Goal: Feedback & Contribution: Contribute content

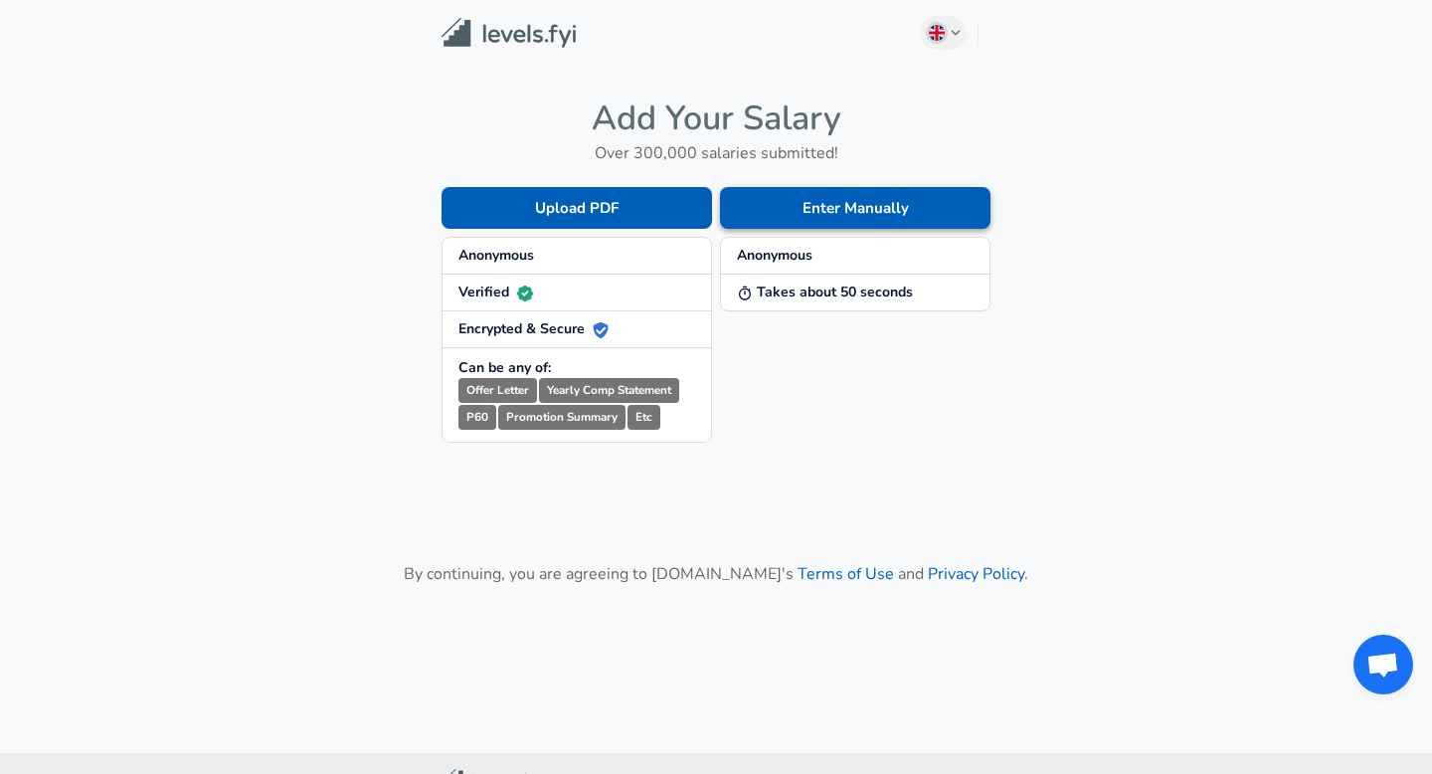
click at [804, 207] on button "Enter Manually" at bounding box center [855, 208] width 270 height 42
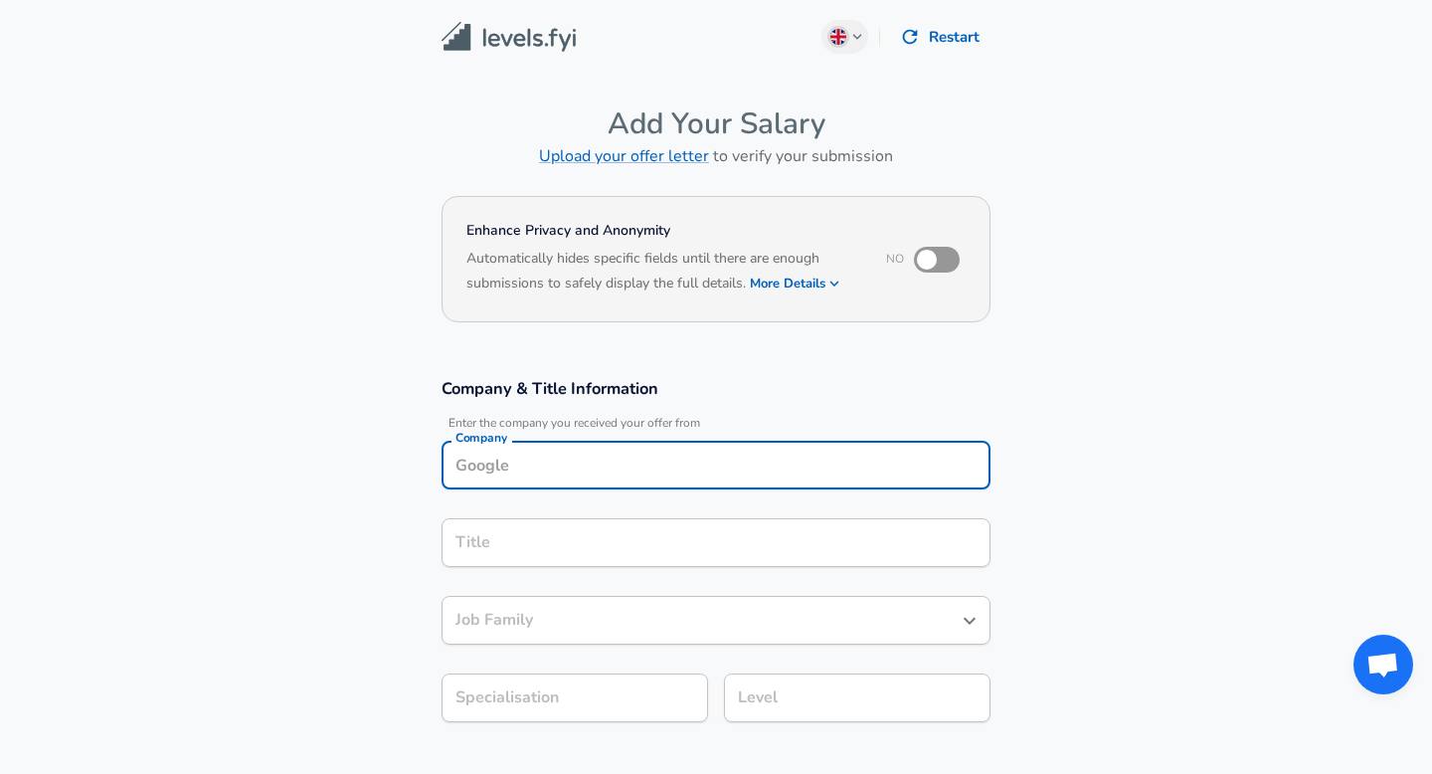
click at [644, 455] on input "Company" at bounding box center [715, 464] width 531 height 31
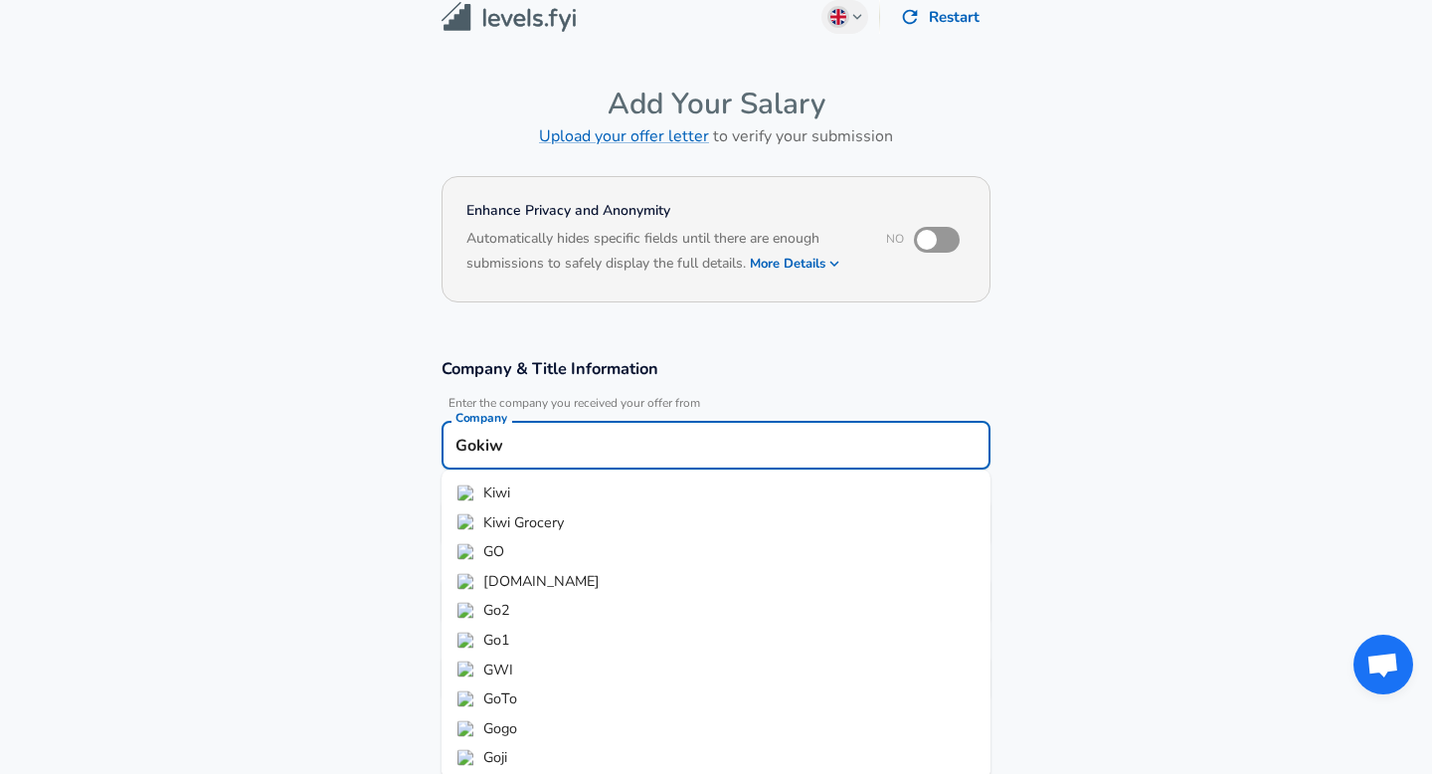
type input "Gokiwi"
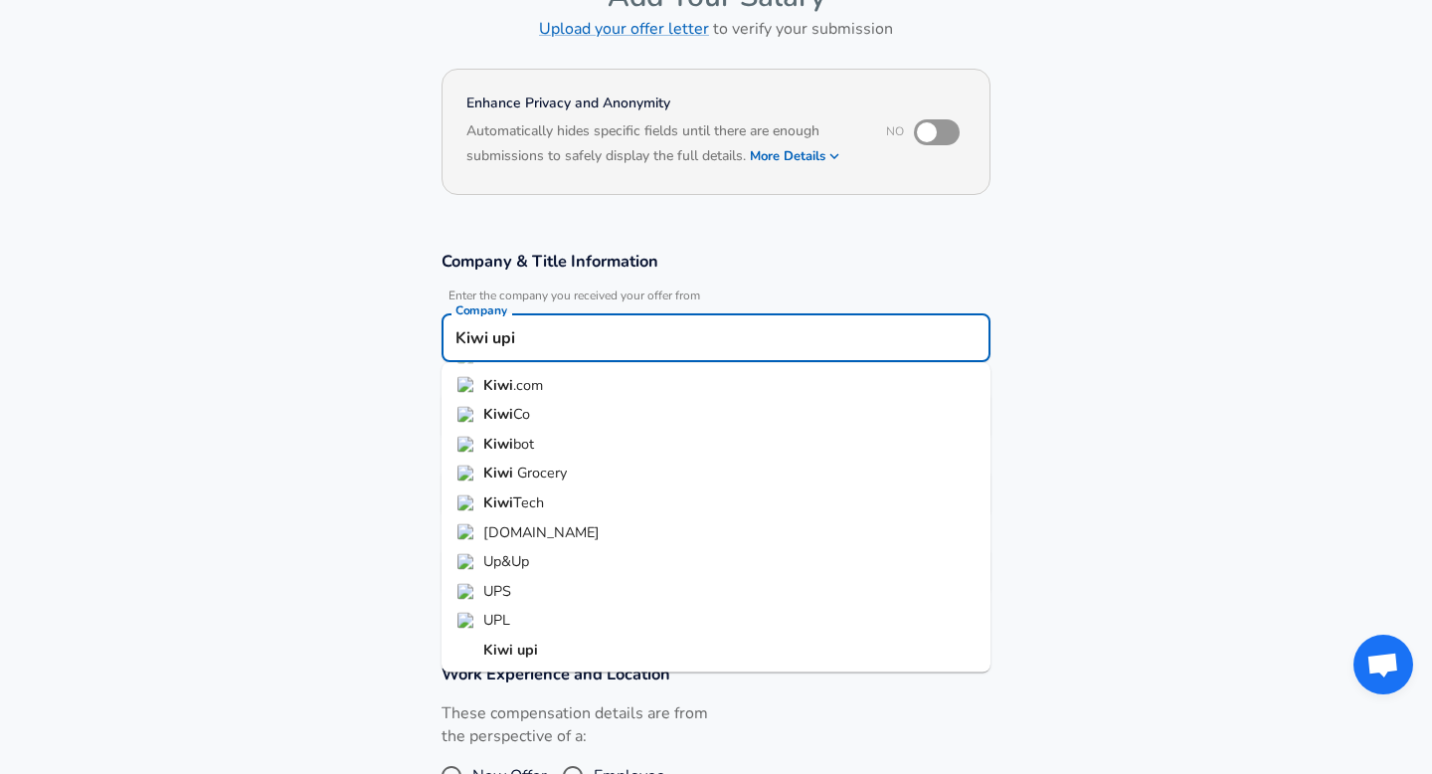
scroll to position [128, 0]
click at [527, 652] on strong "upi" at bounding box center [527, 648] width 21 height 20
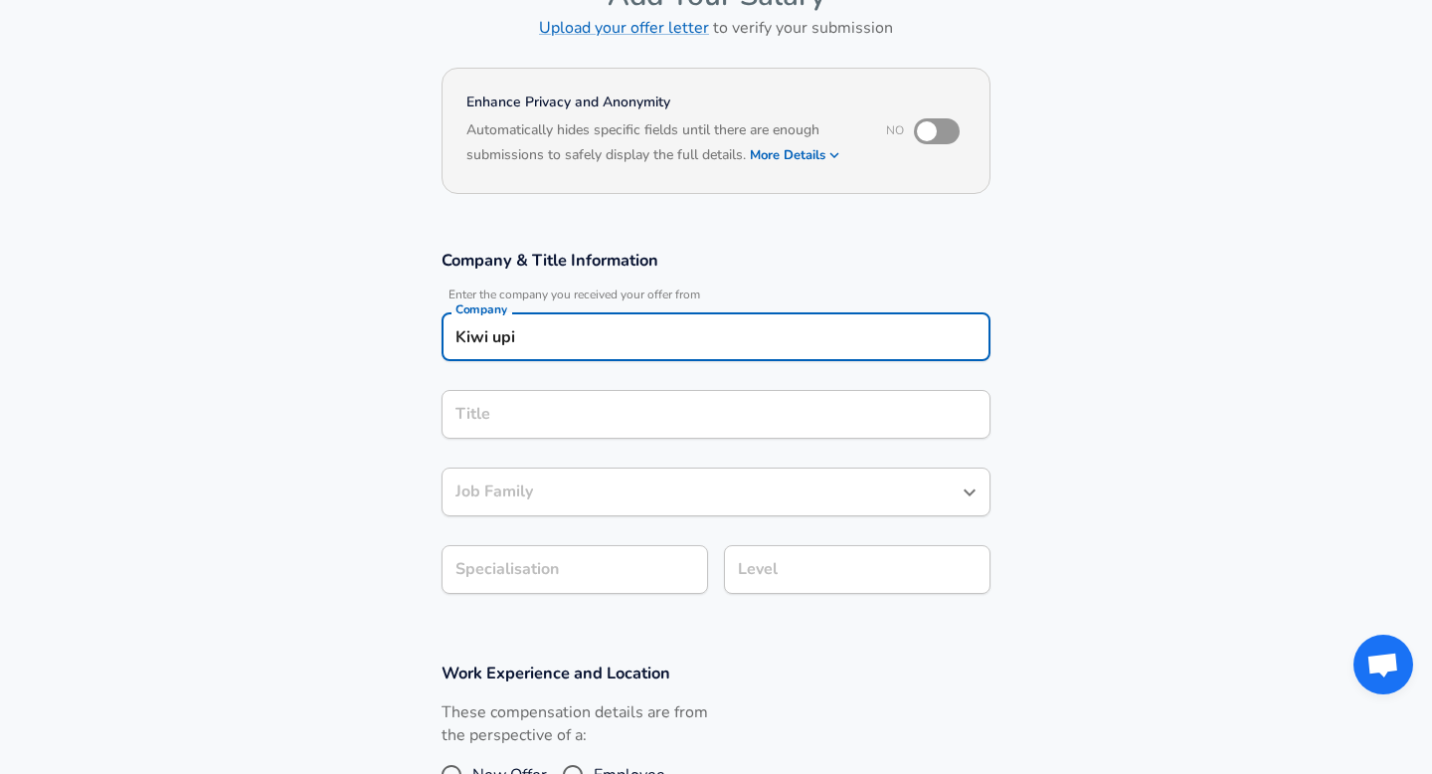
type input "Kiwi upi"
click at [527, 406] on input "Title" at bounding box center [715, 414] width 531 height 31
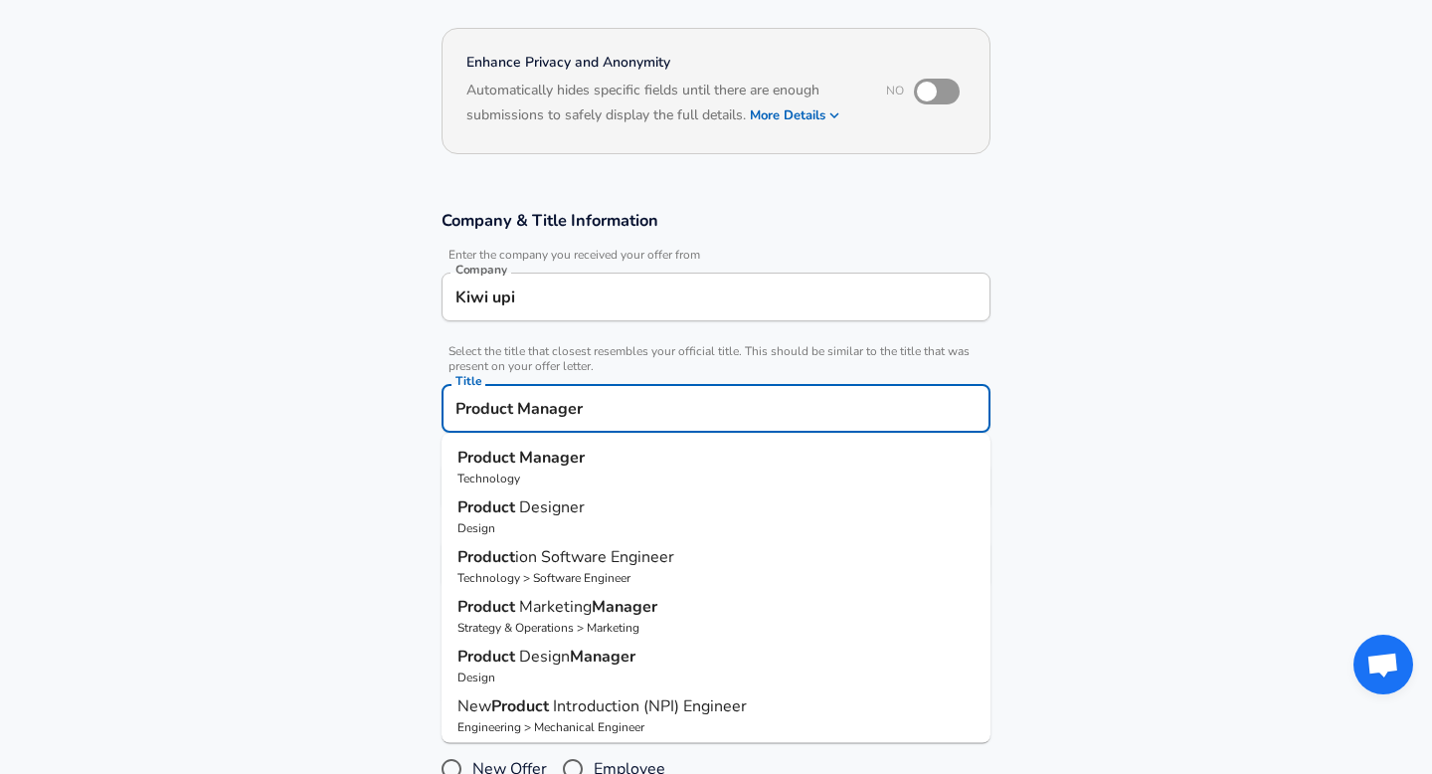
type input "Product Manager"
click at [548, 305] on input "Kiwi upi" at bounding box center [715, 296] width 531 height 31
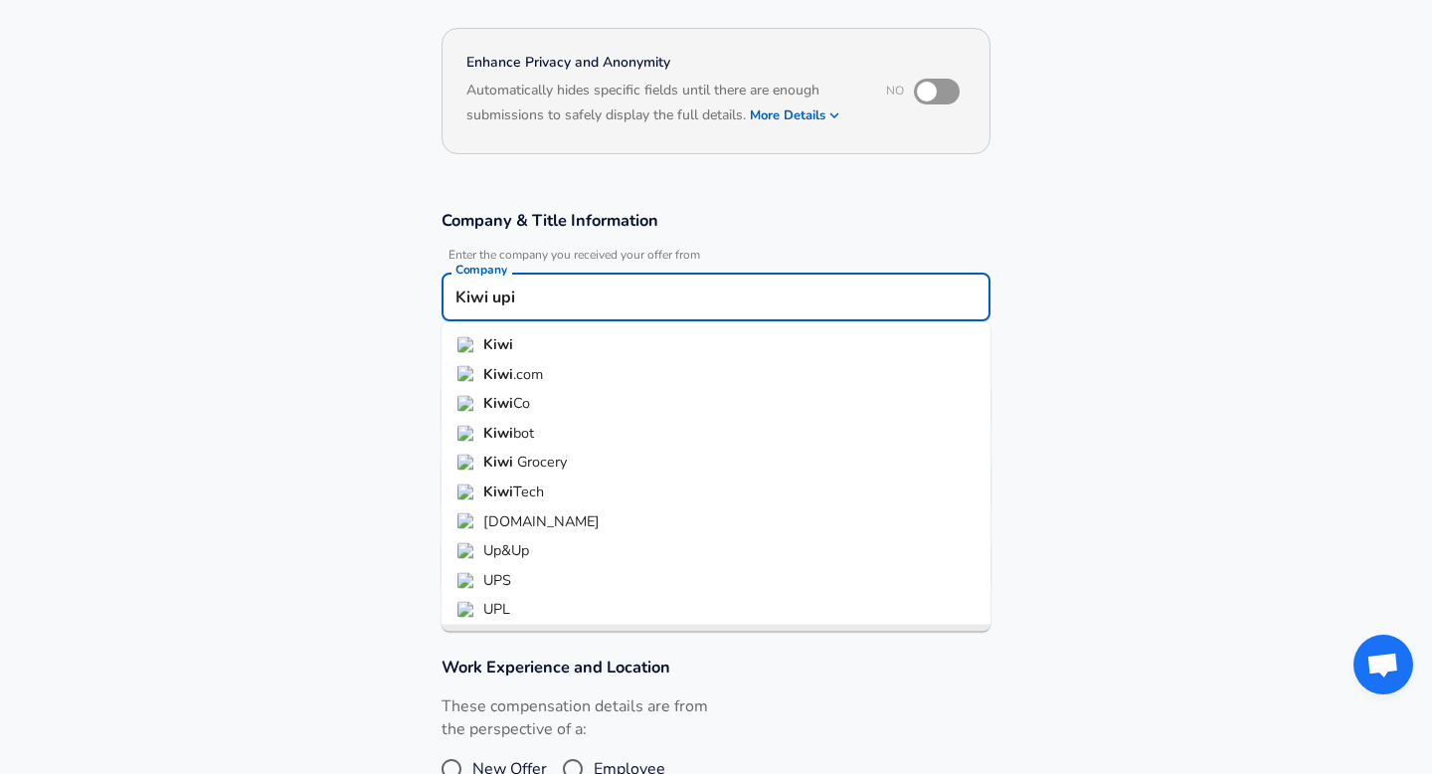
scroll to position [23, 0]
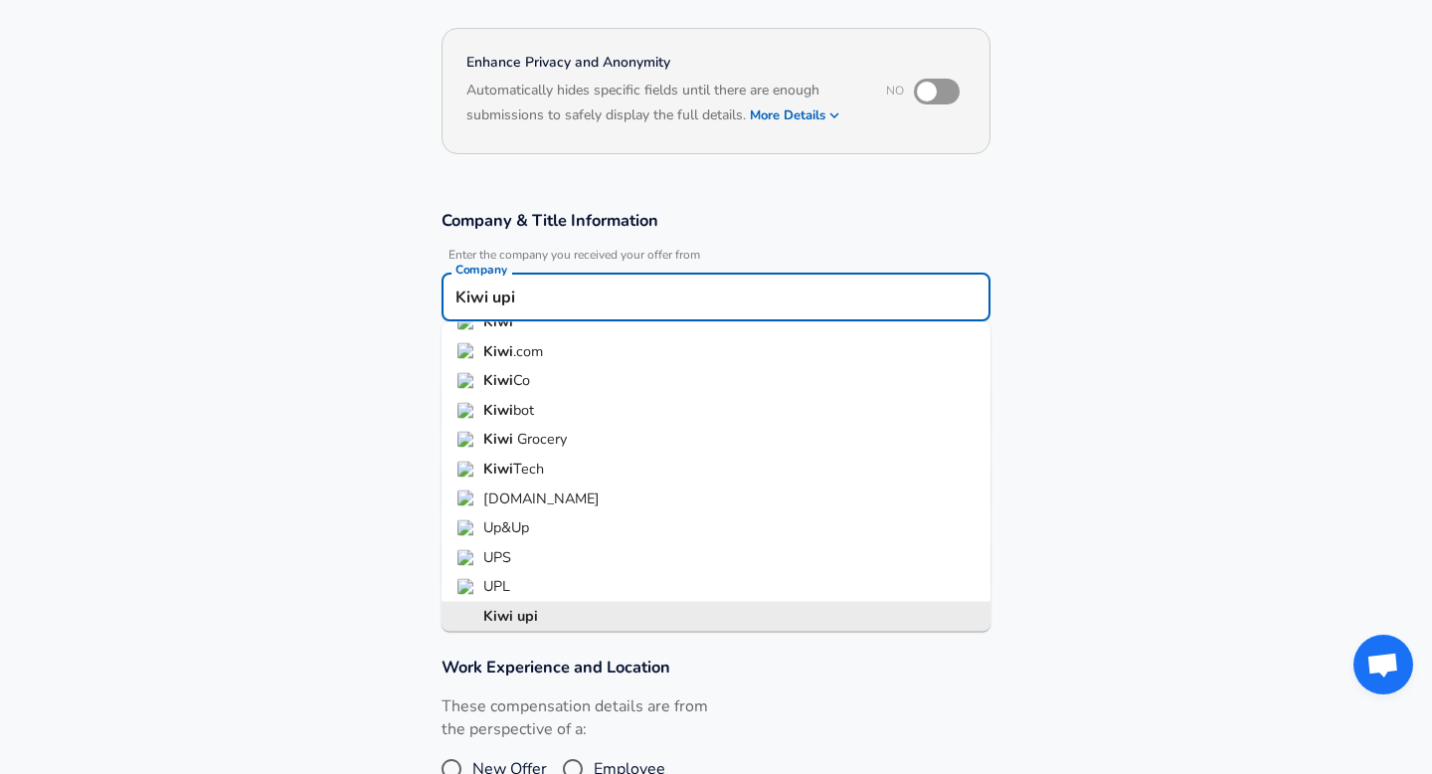
click at [548, 305] on input "Kiwi upi" at bounding box center [715, 296] width 531 height 31
type input "Product Manager"
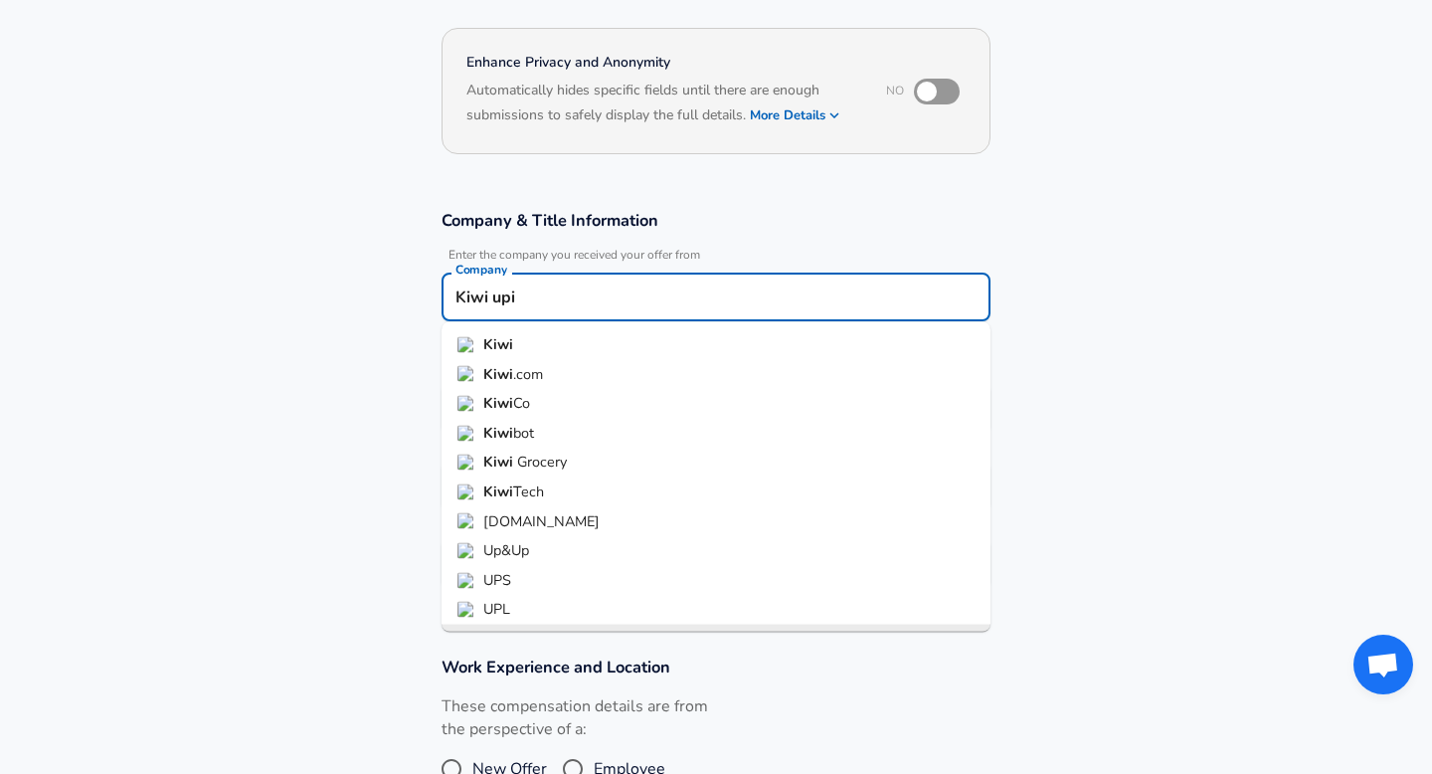
click at [548, 305] on input "Kiwi upi" at bounding box center [715, 296] width 531 height 31
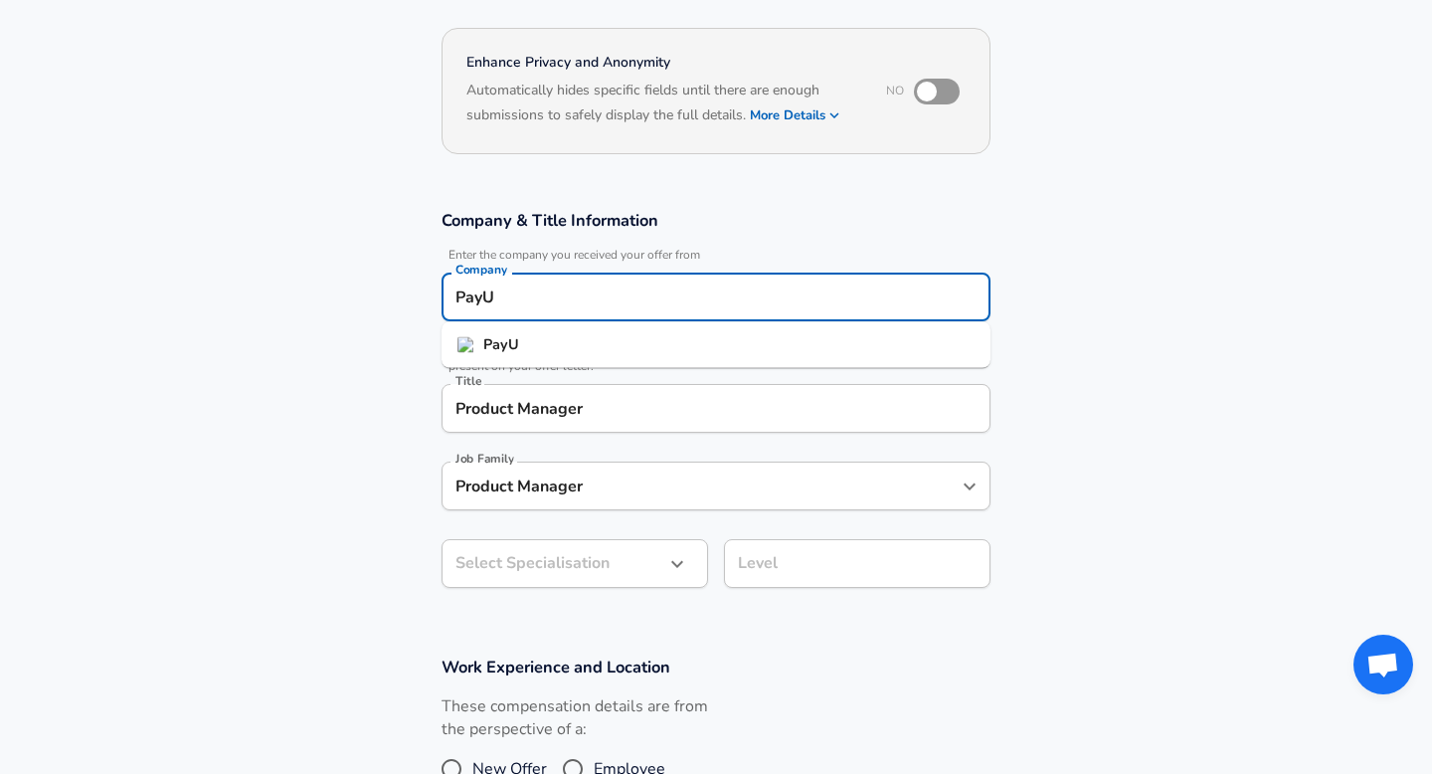
click at [603, 340] on li "PayU" at bounding box center [716, 345] width 549 height 30
type input "PayU"
click at [582, 483] on input "Product Manager" at bounding box center [700, 485] width 501 height 31
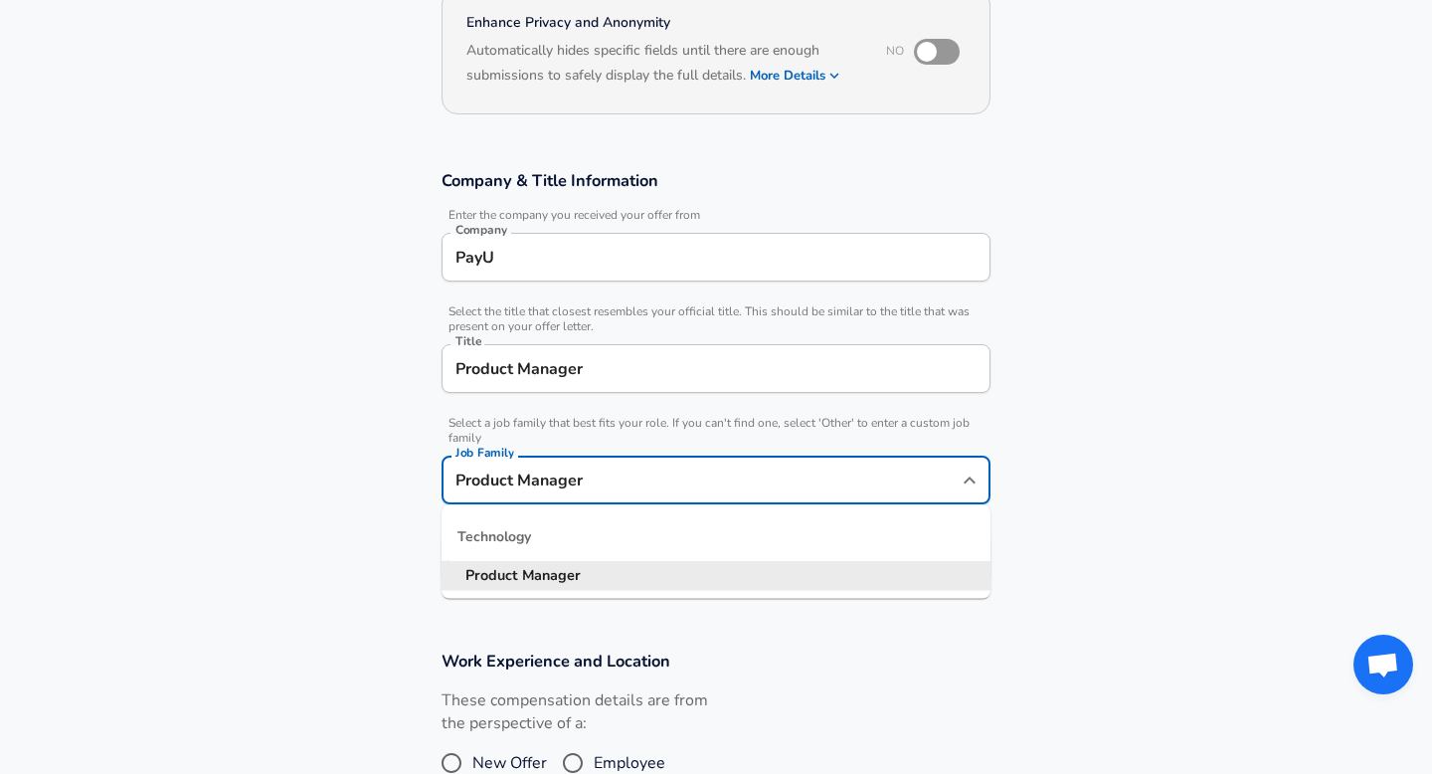
click at [1091, 494] on section "Company & Title Information Enter the company you received your offer from Comp…" at bounding box center [716, 386] width 1432 height 480
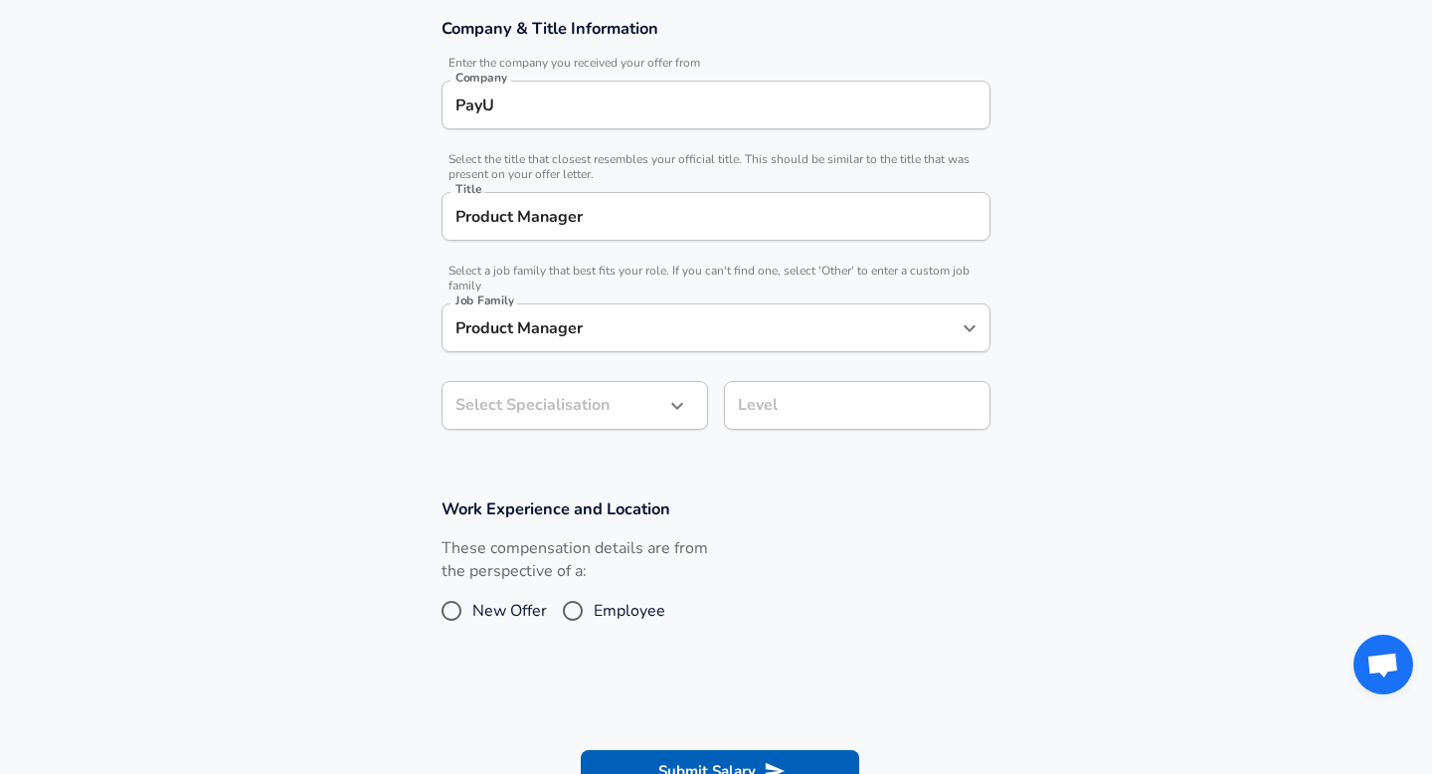
scroll to position [420, 0]
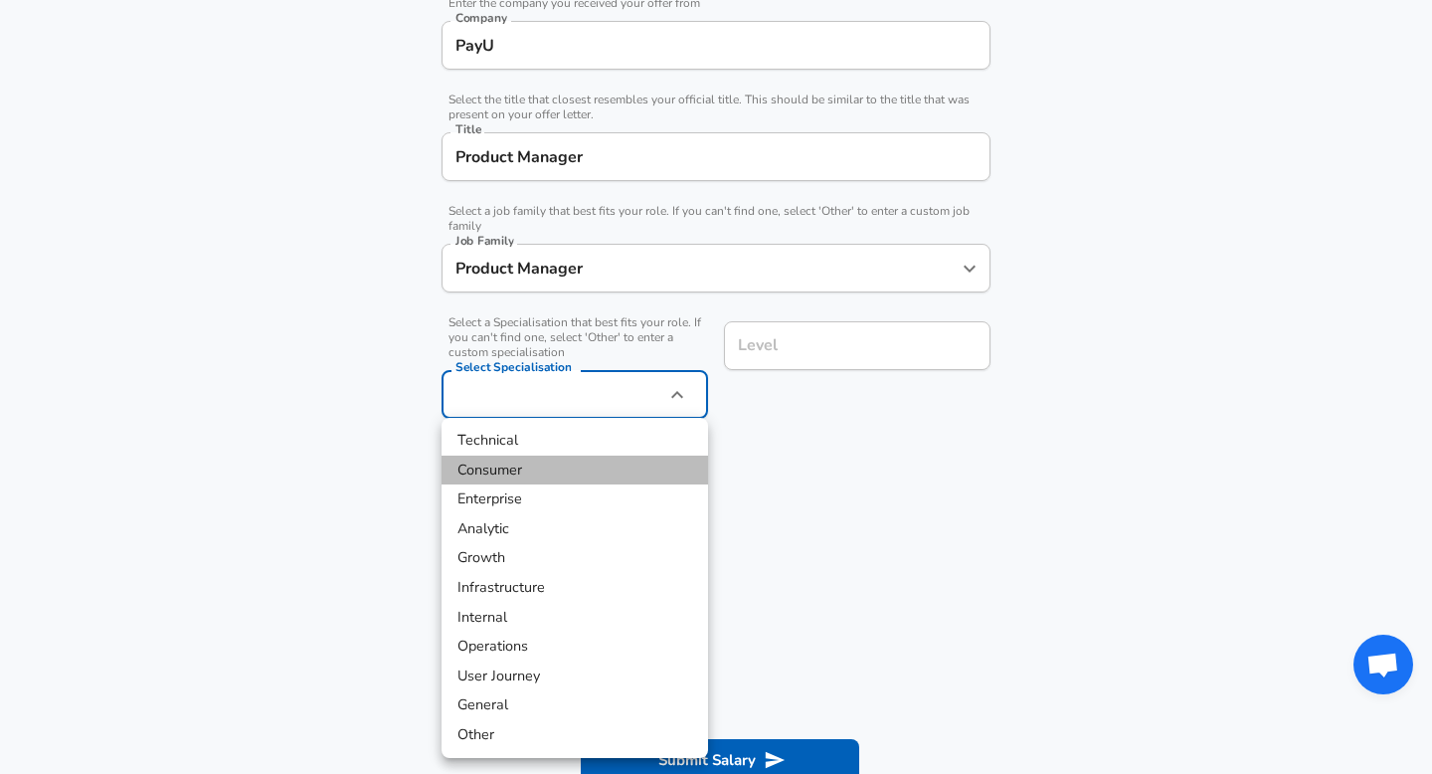
click at [551, 468] on li "Consumer" at bounding box center [575, 470] width 267 height 30
type input "Consumer"
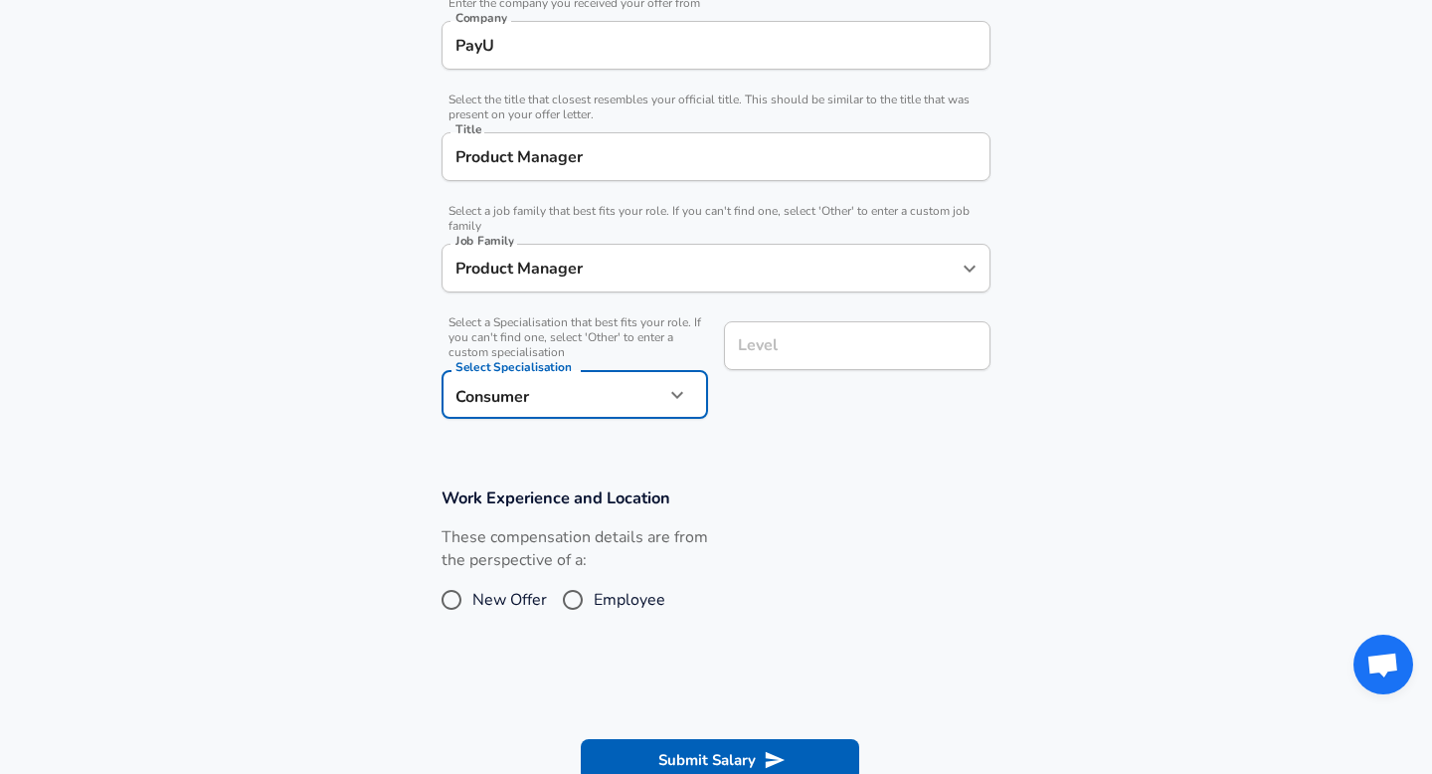
click at [820, 345] on input "Level" at bounding box center [857, 345] width 249 height 31
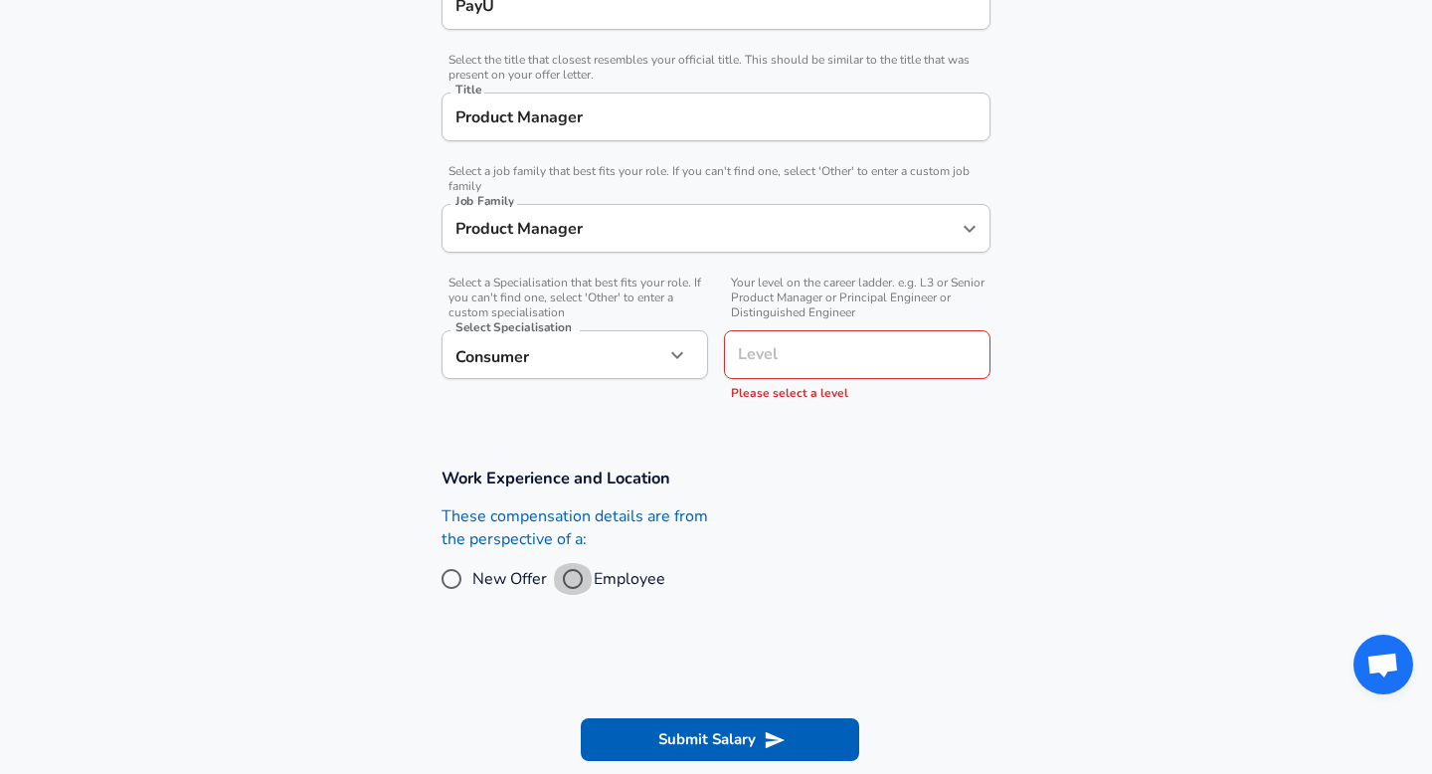
click at [585, 570] on input "Employee" at bounding box center [573, 579] width 42 height 32
radio input "true"
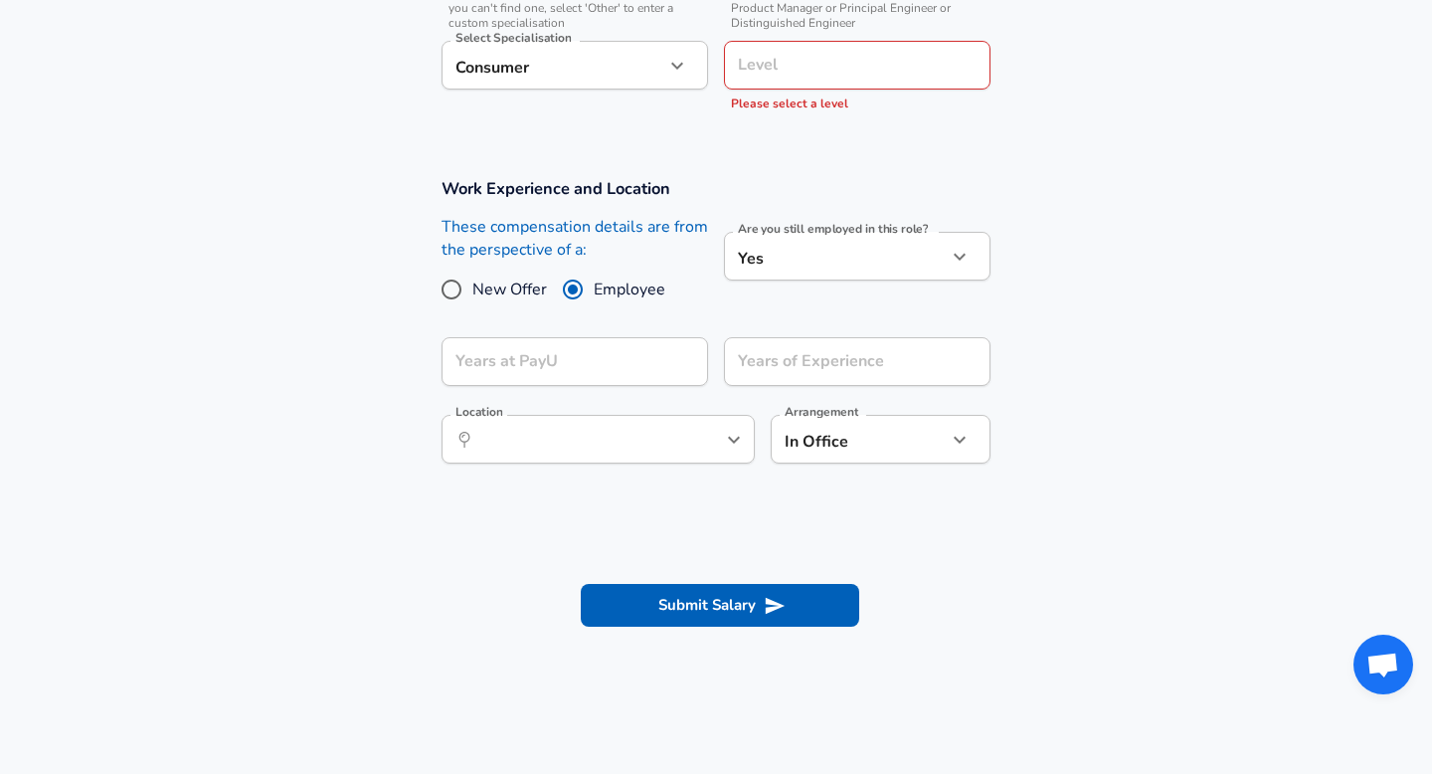
scroll to position [750, 0]
click at [598, 348] on input "Years at PayU" at bounding box center [553, 360] width 223 height 49
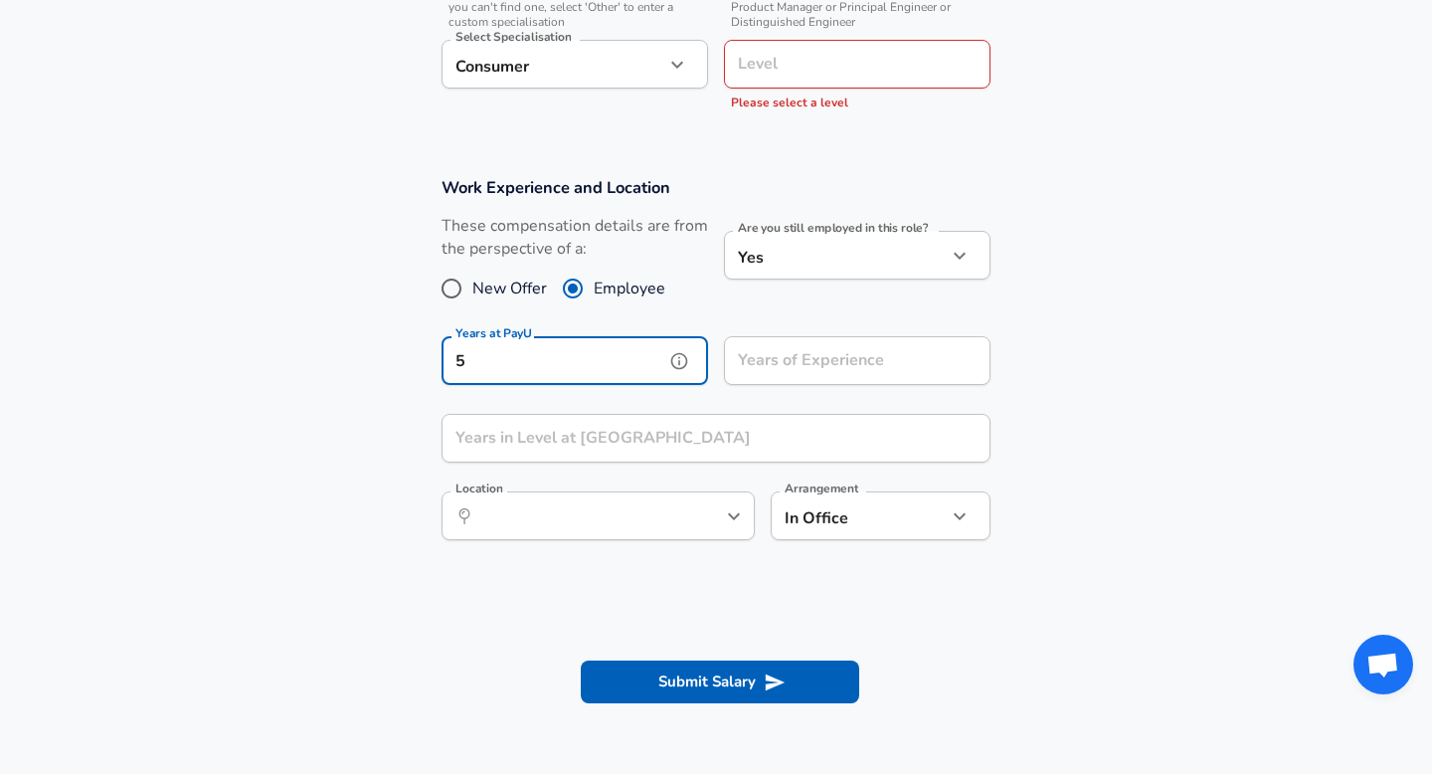
type input "5"
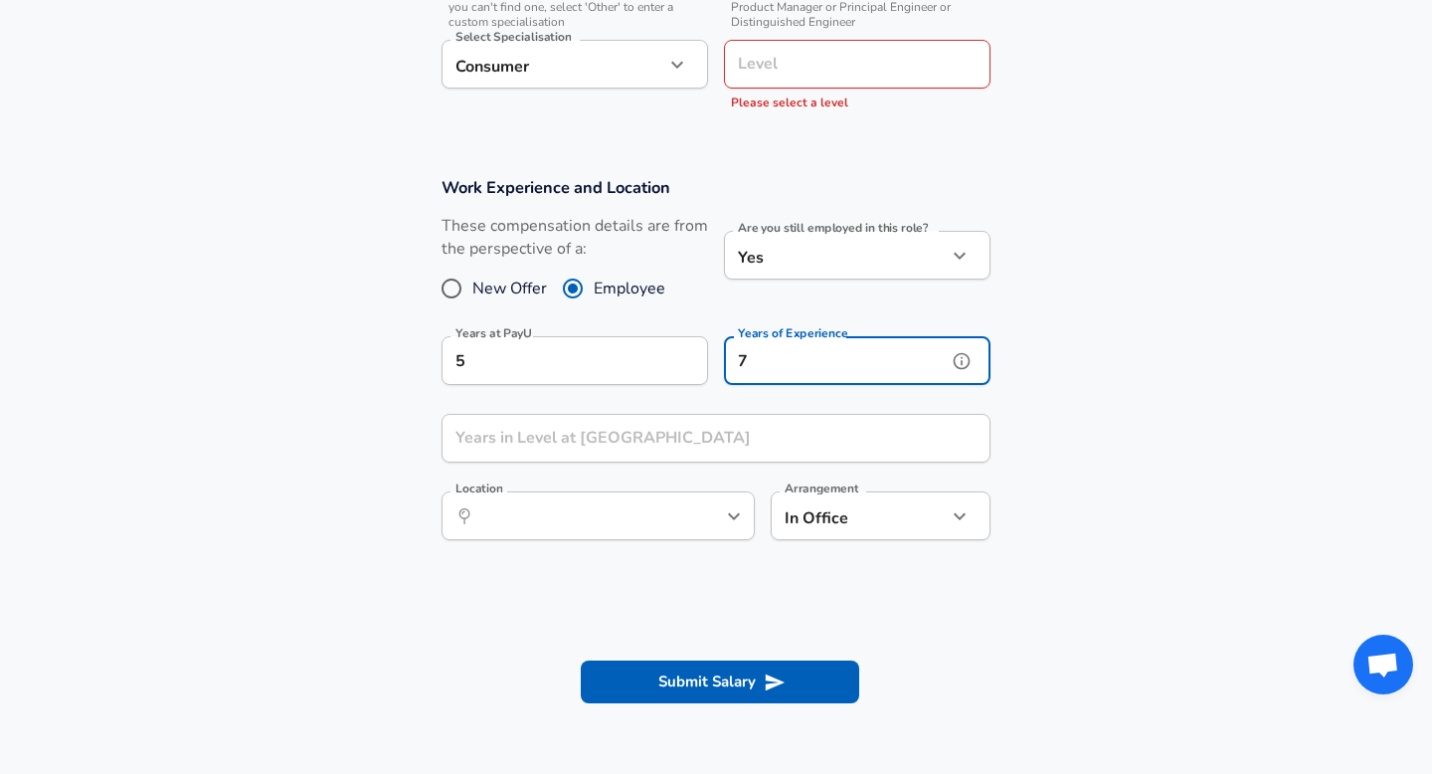
type input "7"
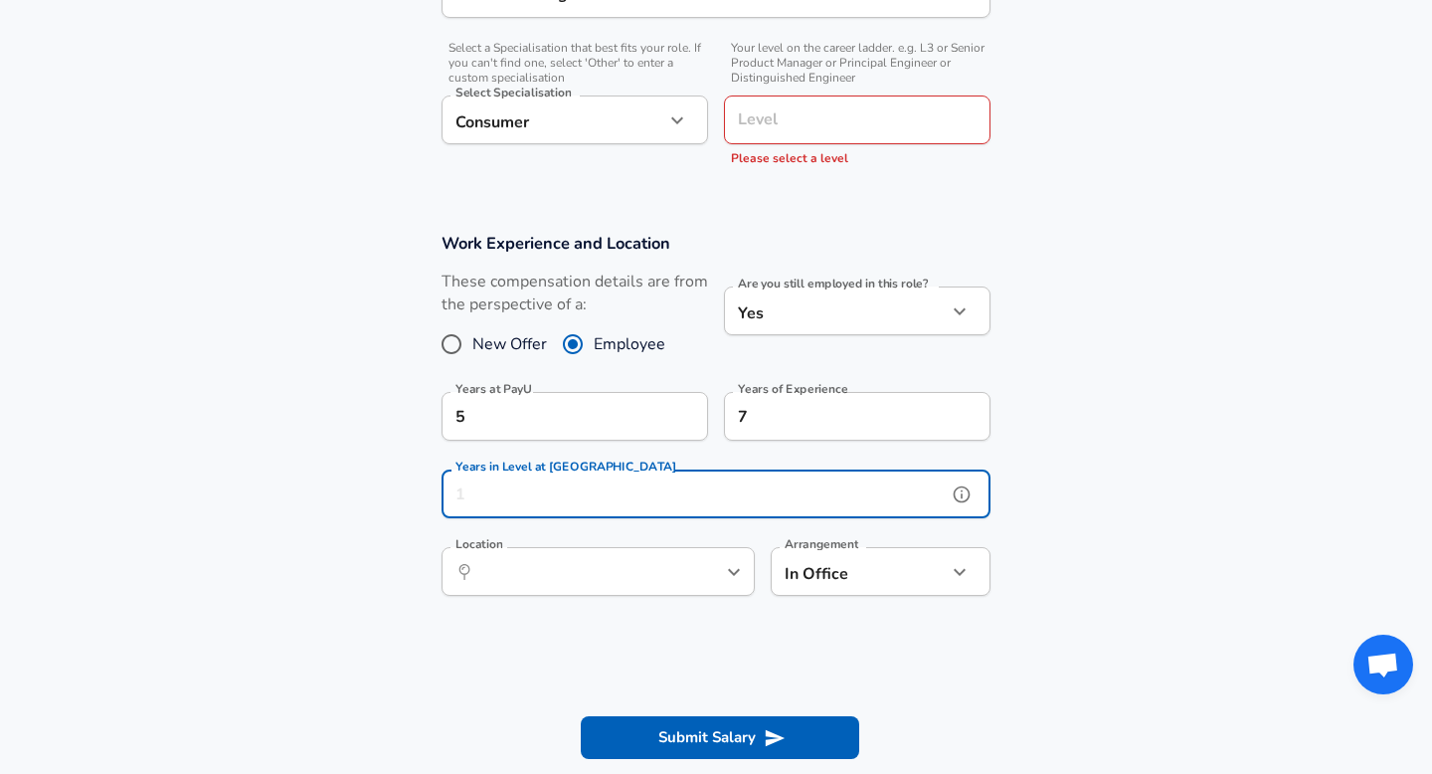
scroll to position [688, 0]
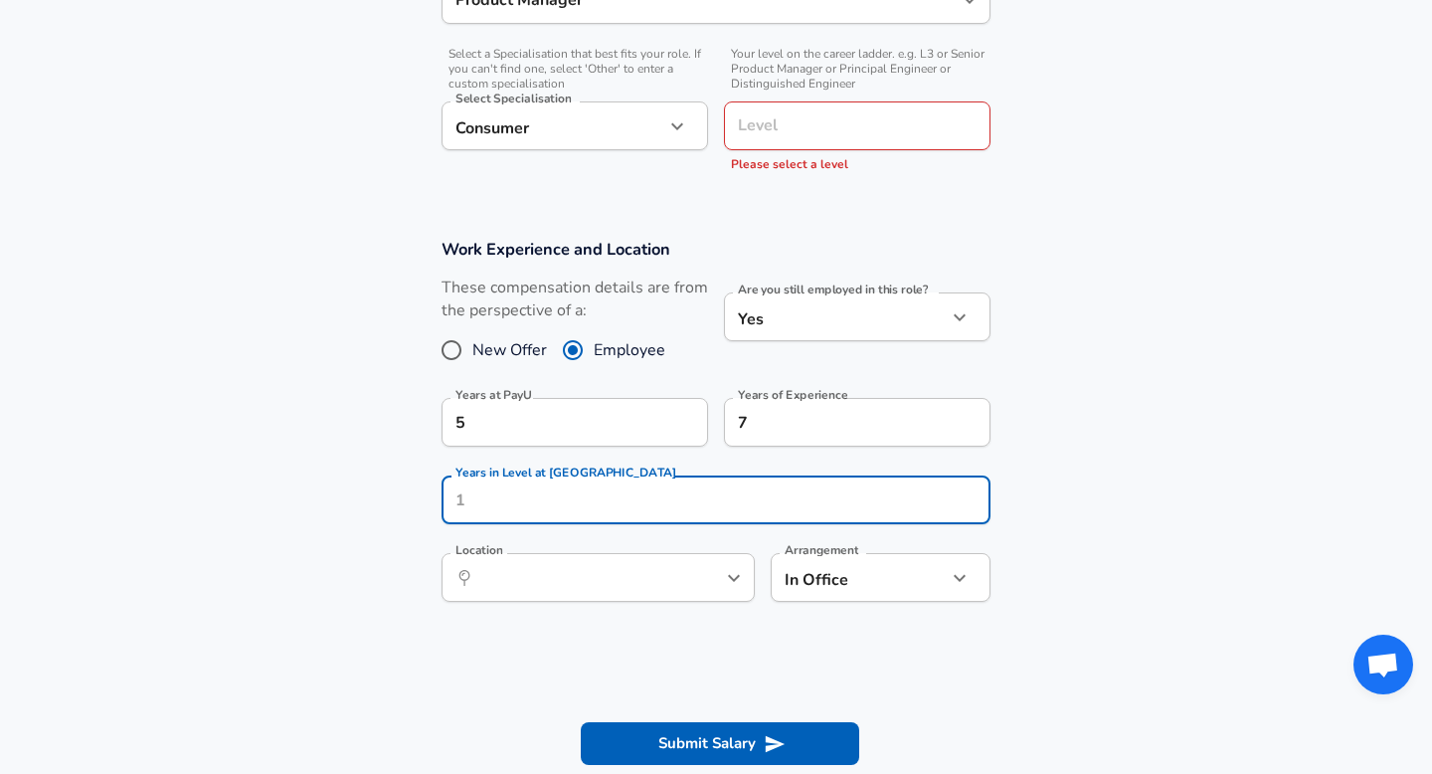
click at [775, 137] on input "Level" at bounding box center [857, 125] width 249 height 31
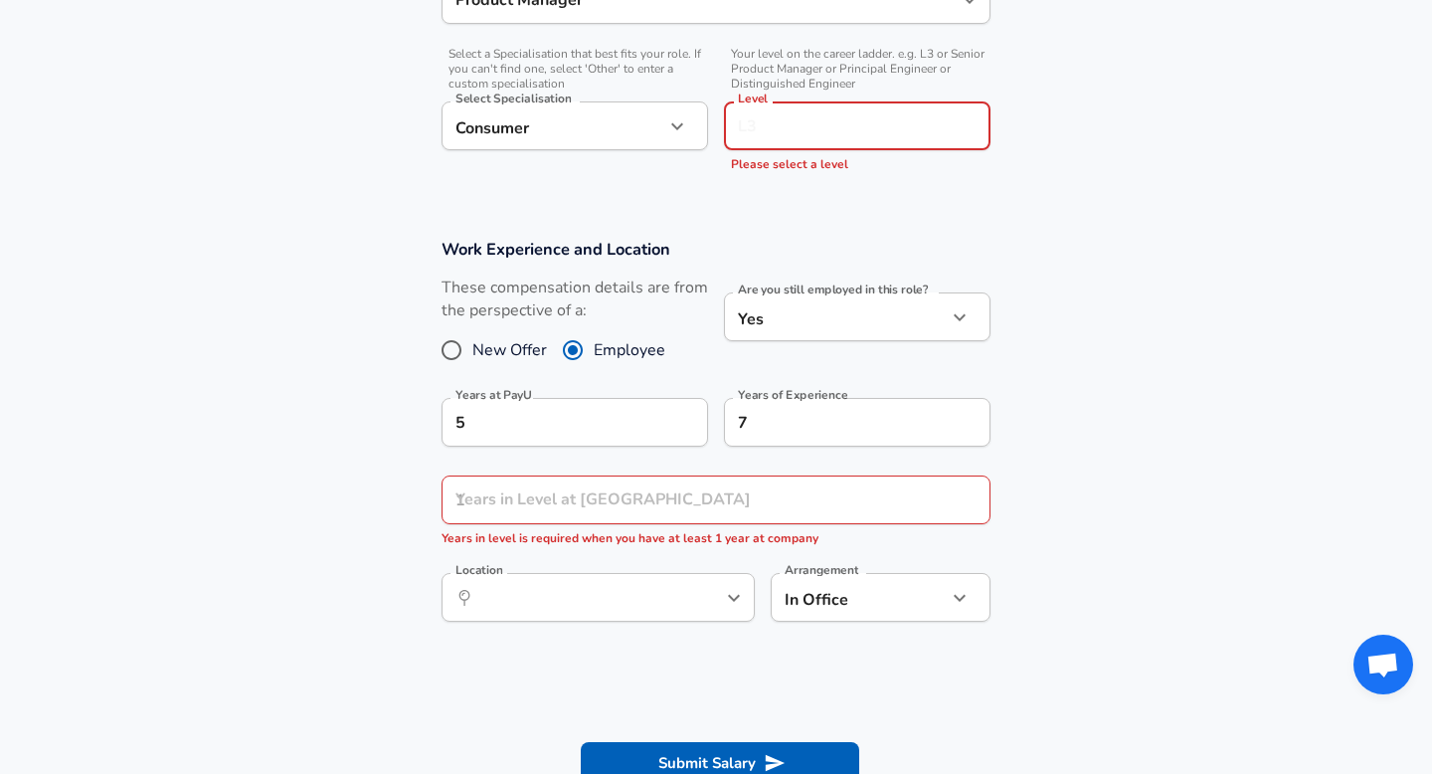
type input "L"
type input "Associate Director, Product Management"
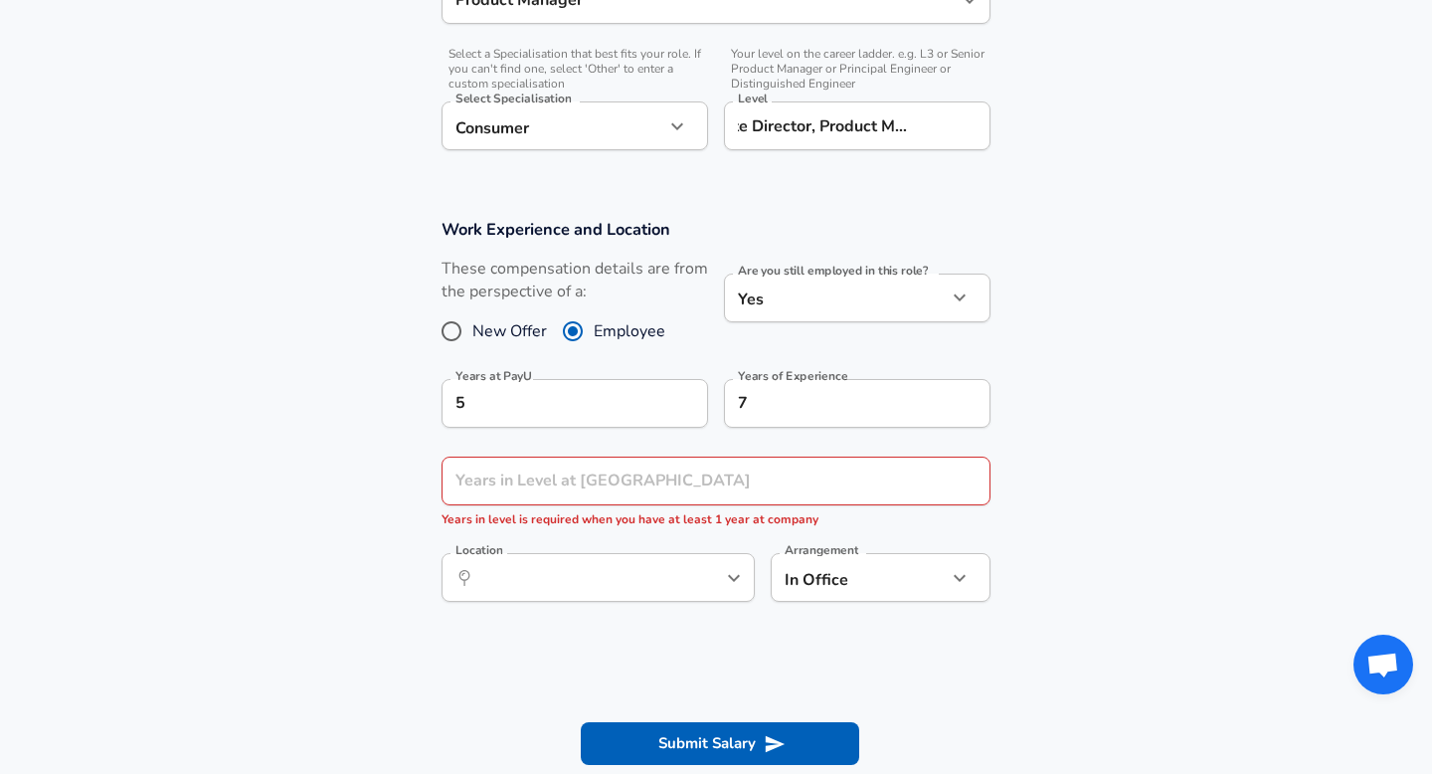
click at [1141, 272] on section "Work Experience and Location These compensation details are from the perspectiv…" at bounding box center [716, 420] width 1432 height 451
click at [651, 476] on input "Years in Level at [GEOGRAPHIC_DATA]" at bounding box center [694, 480] width 505 height 49
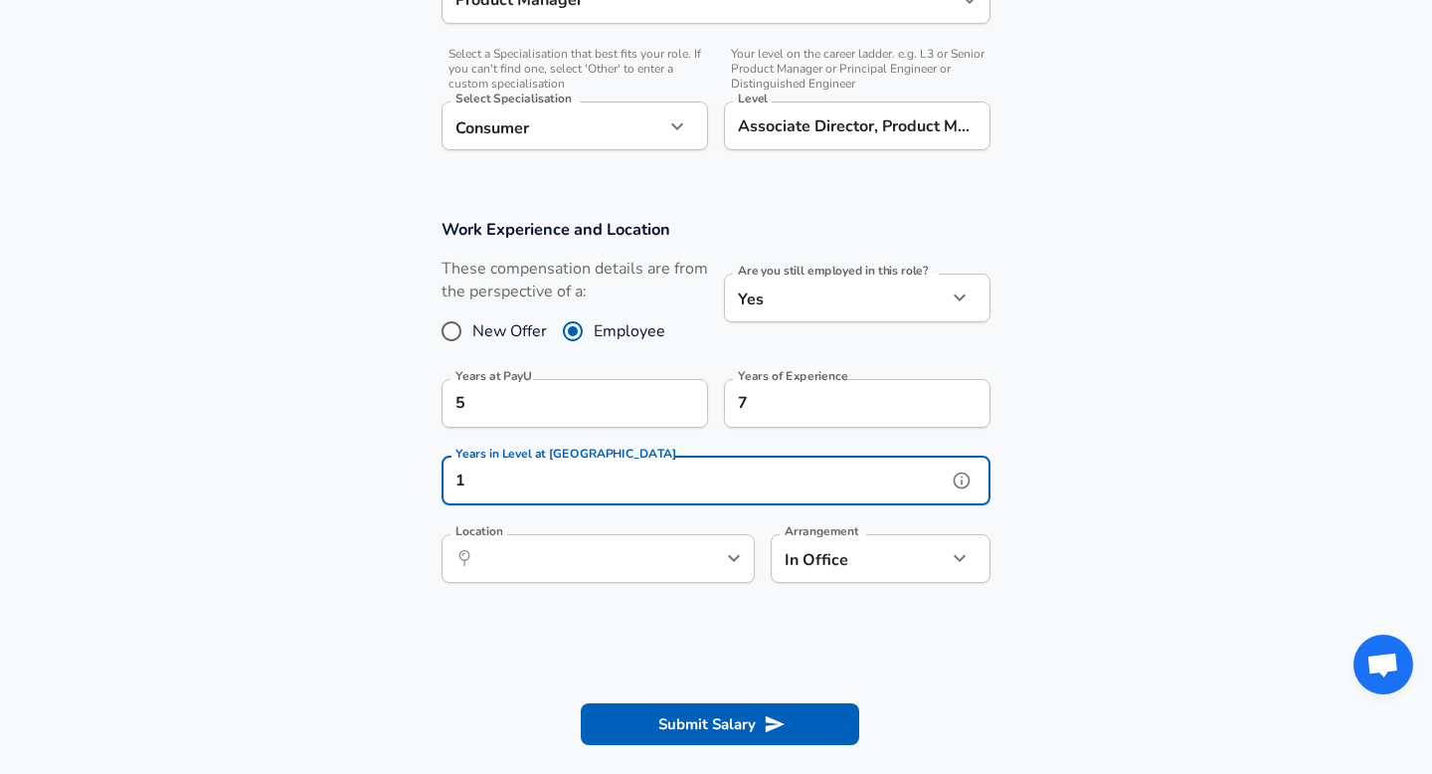
click at [627, 577] on div "​ Location" at bounding box center [598, 558] width 313 height 49
type input "1"
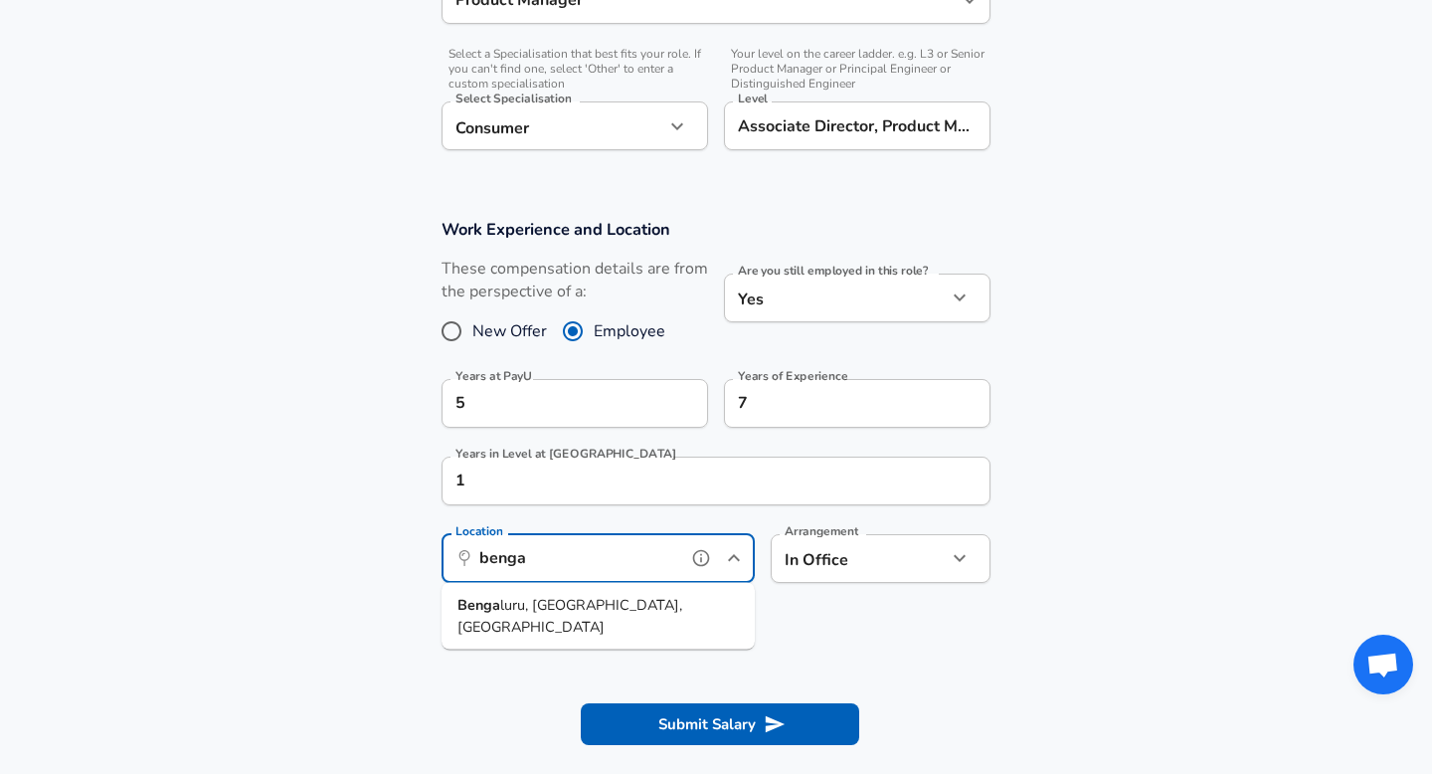
click at [629, 609] on li "Benga luru, KA, [GEOGRAPHIC_DATA]" at bounding box center [598, 616] width 313 height 51
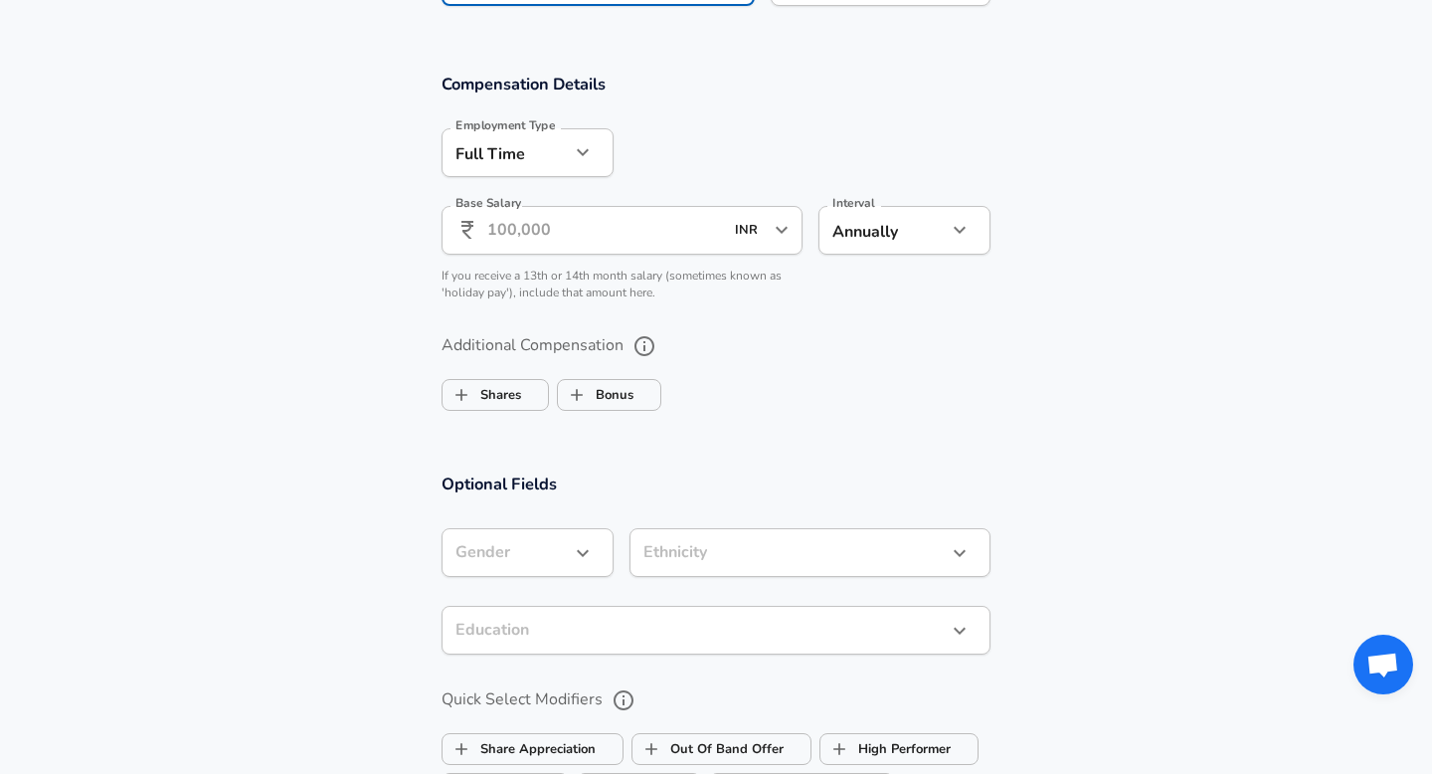
scroll to position [1242, 0]
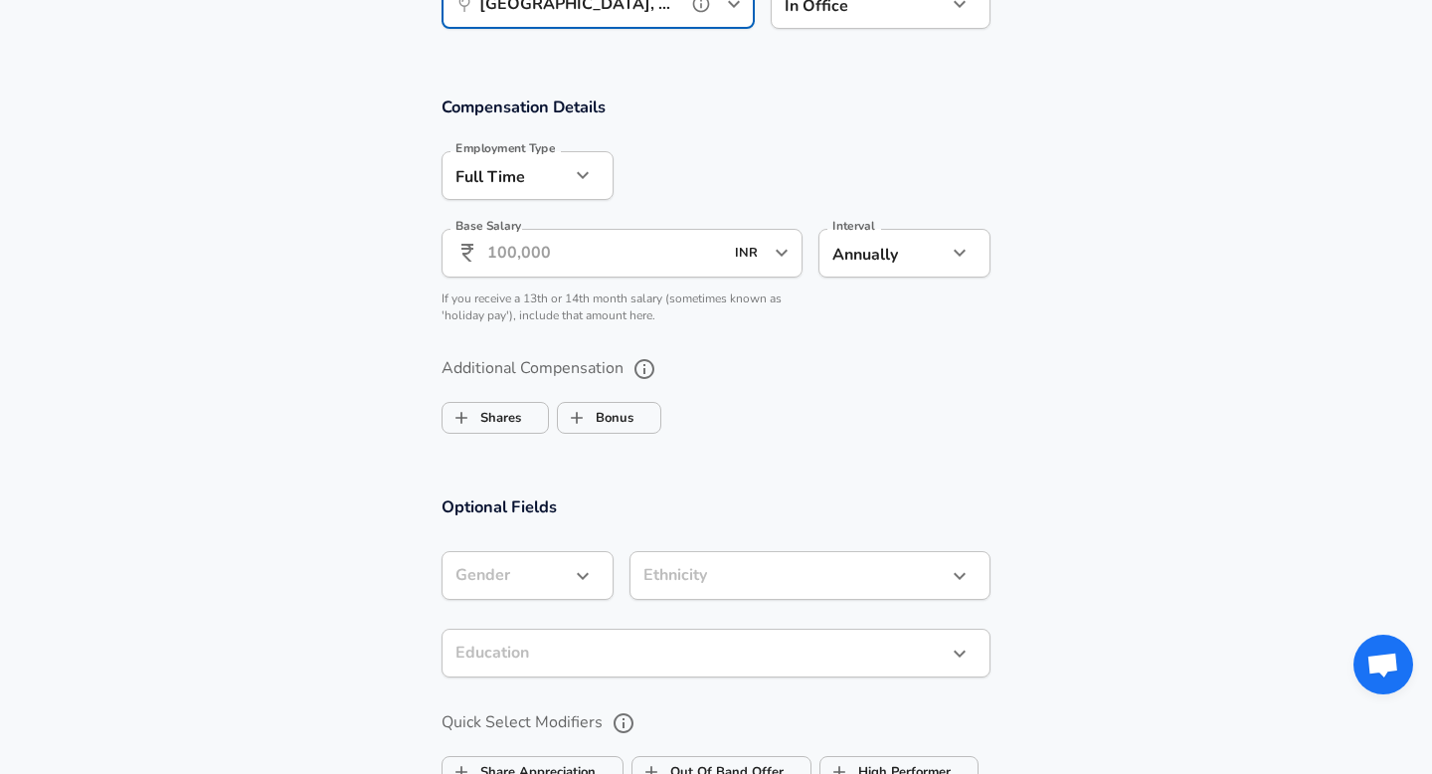
type input "[GEOGRAPHIC_DATA], [GEOGRAPHIC_DATA], [GEOGRAPHIC_DATA]"
click at [581, 261] on input "Base Salary" at bounding box center [605, 253] width 236 height 49
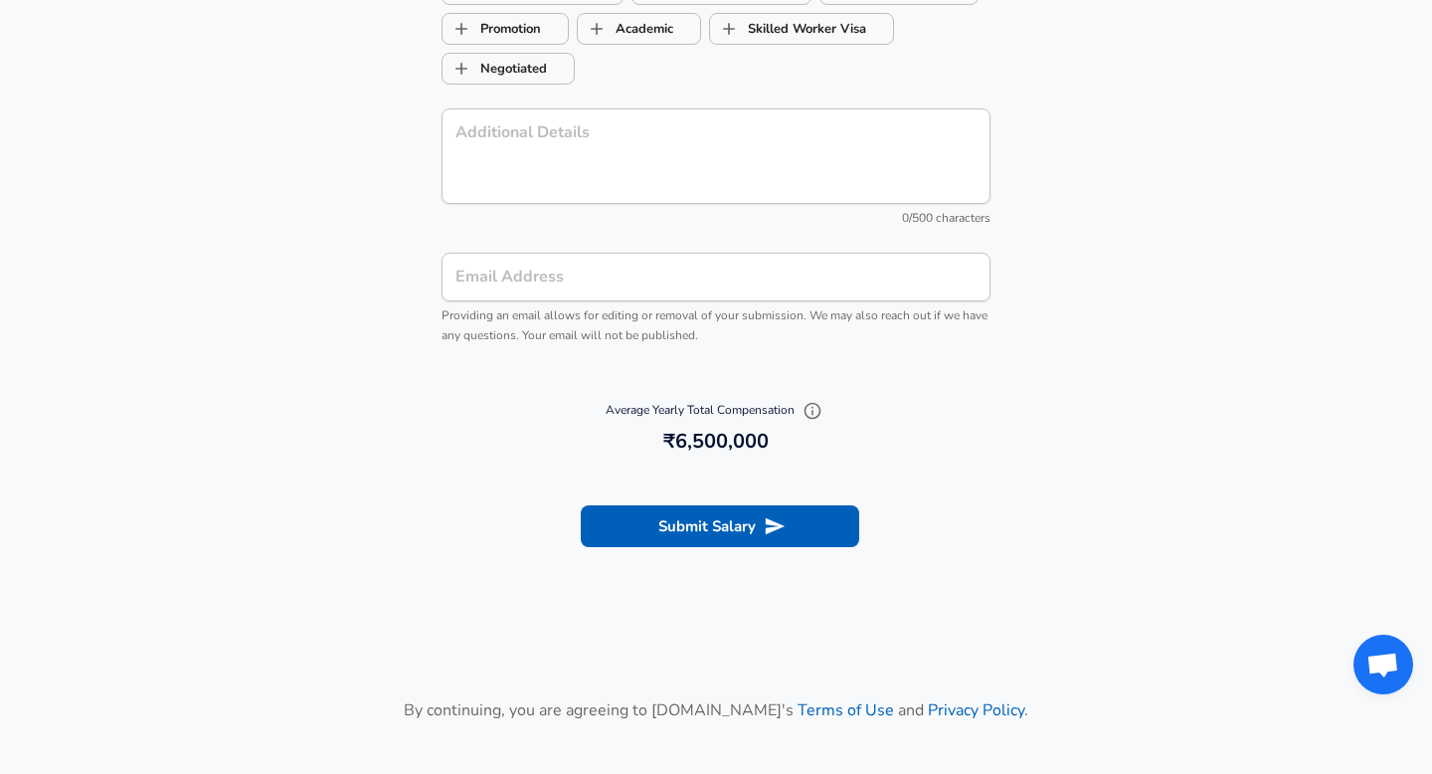
scroll to position [2168, 0]
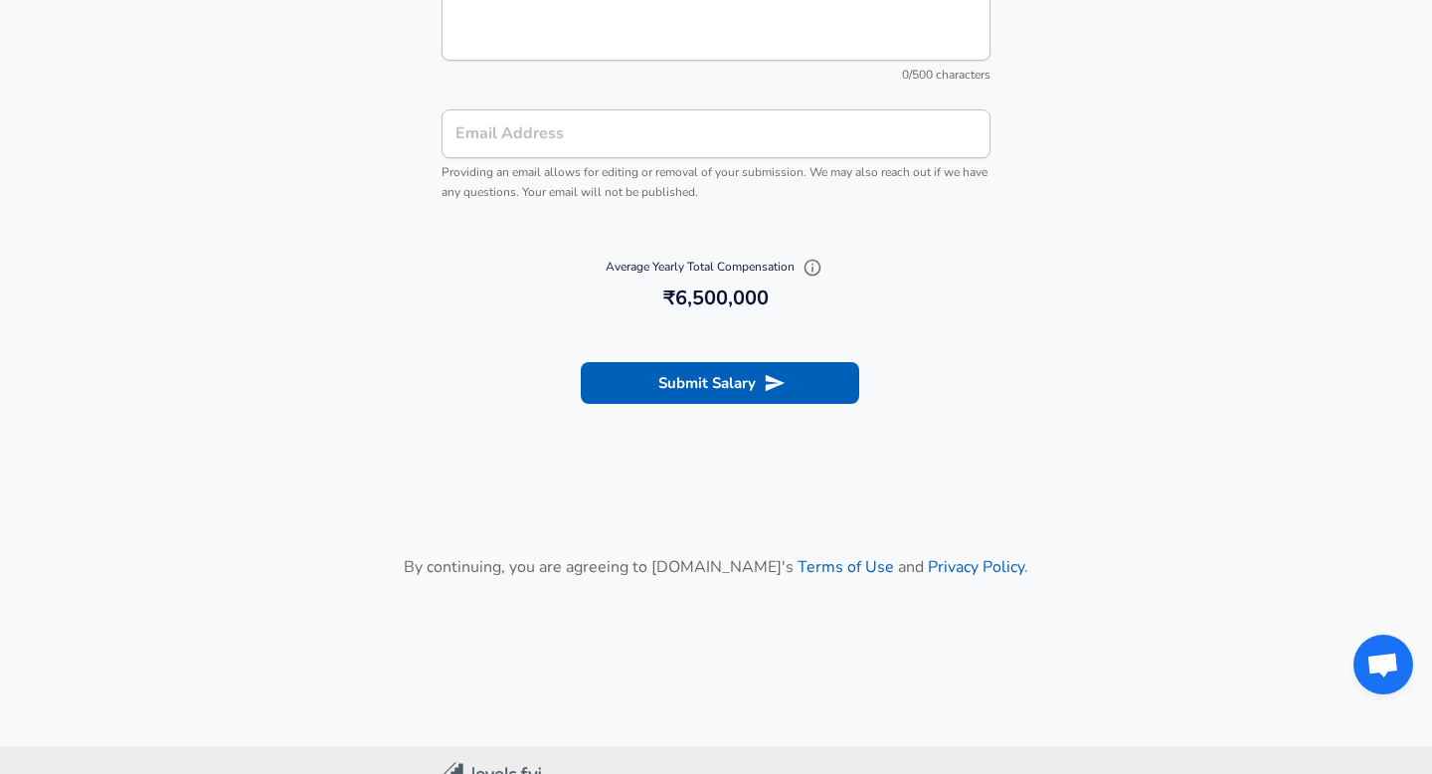
type input "65,00,000"
click at [755, 409] on section "Submit Salary" at bounding box center [716, 379] width 1432 height 111
click at [725, 387] on button "Submit Salary" at bounding box center [720, 383] width 278 height 42
